Goal: Task Accomplishment & Management: Manage account settings

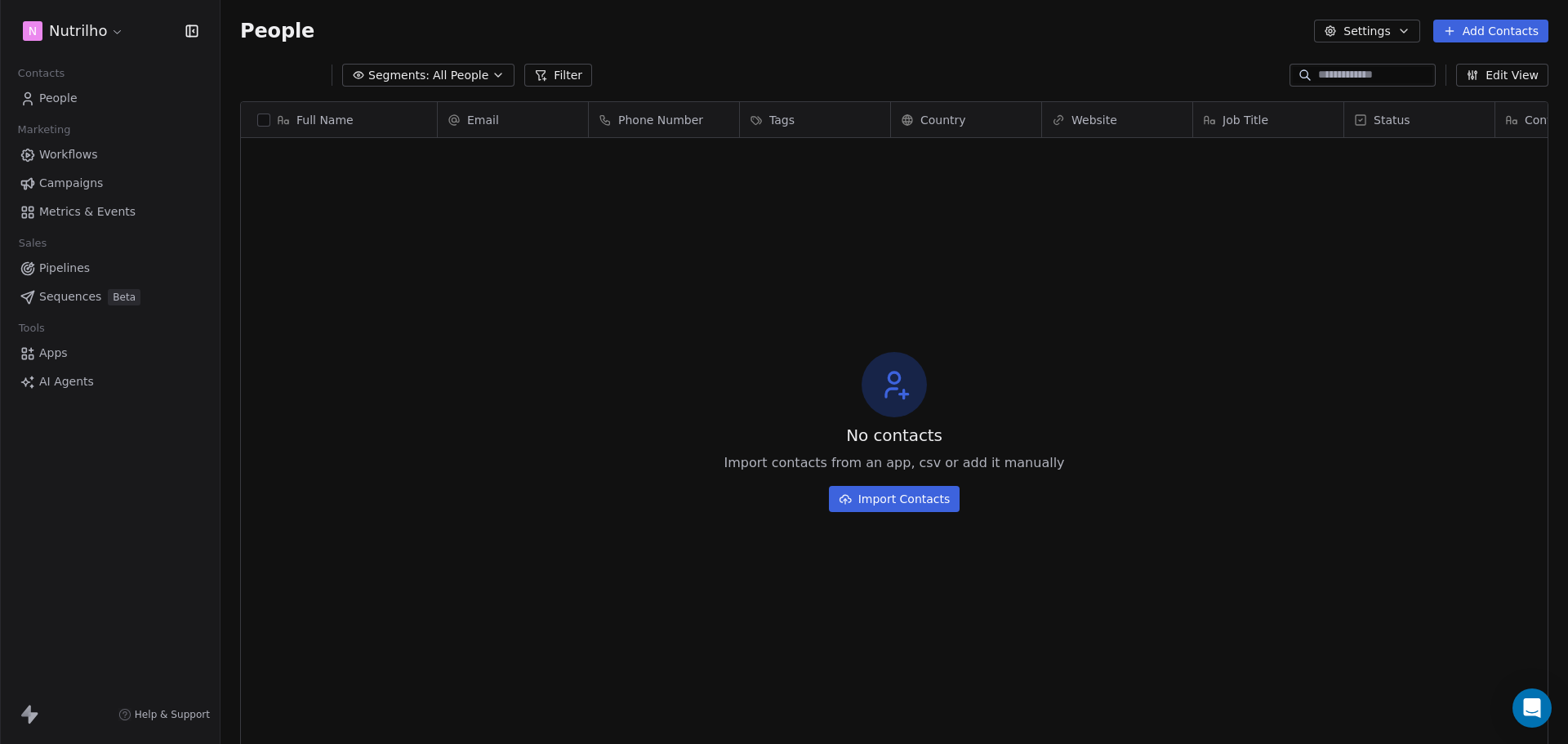
scroll to position [643, 1335]
